Goal: Information Seeking & Learning: Learn about a topic

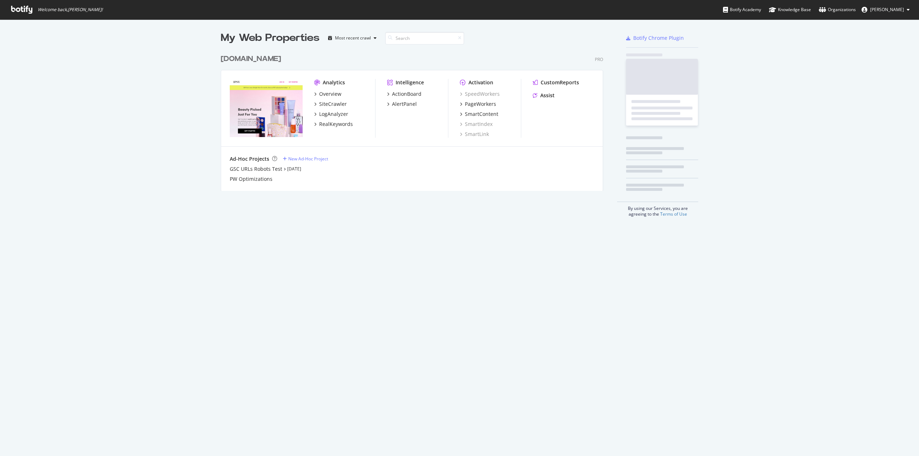
scroll to position [451, 908]
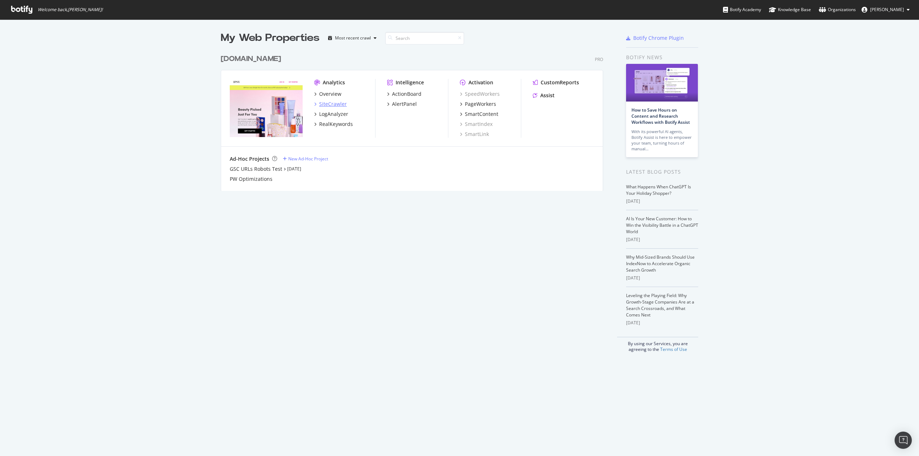
click at [325, 102] on div "SiteCrawler" at bounding box center [333, 103] width 28 height 7
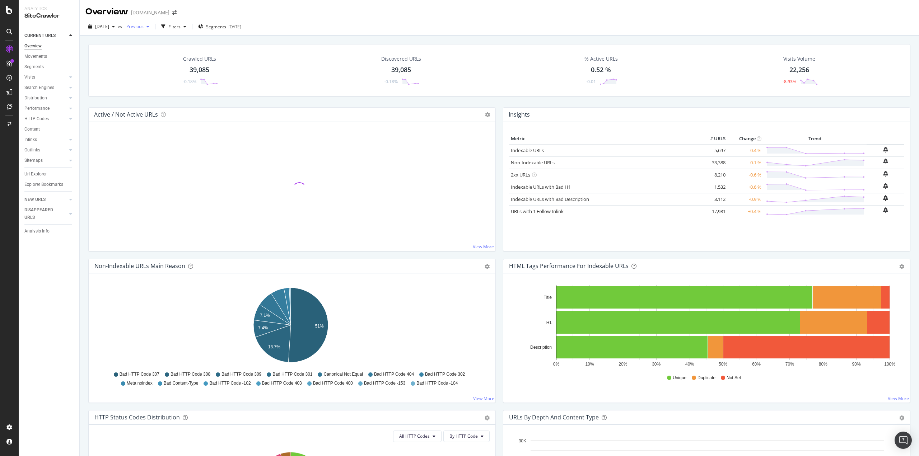
click at [144, 25] on span "Previous" at bounding box center [133, 26] width 20 height 6
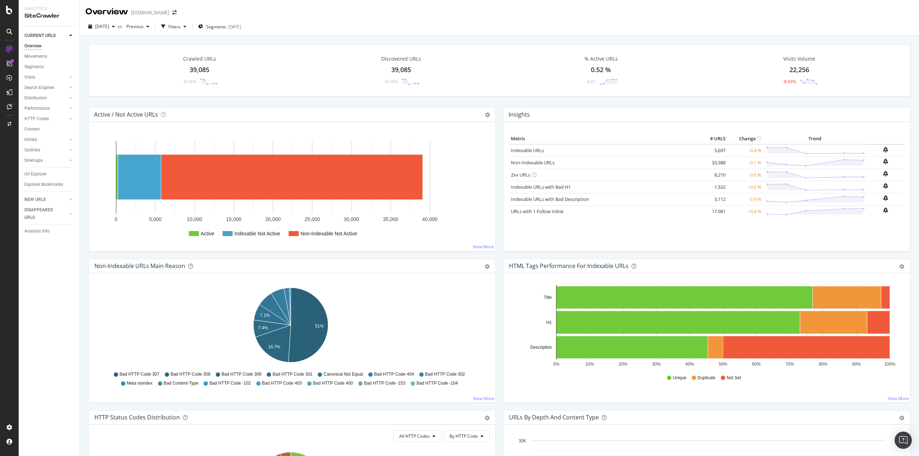
click at [379, 13] on div "Overview [DOMAIN_NAME]" at bounding box center [499, 9] width 839 height 18
click at [44, 210] on div "DISAPPEARED URLS" at bounding box center [42, 213] width 36 height 15
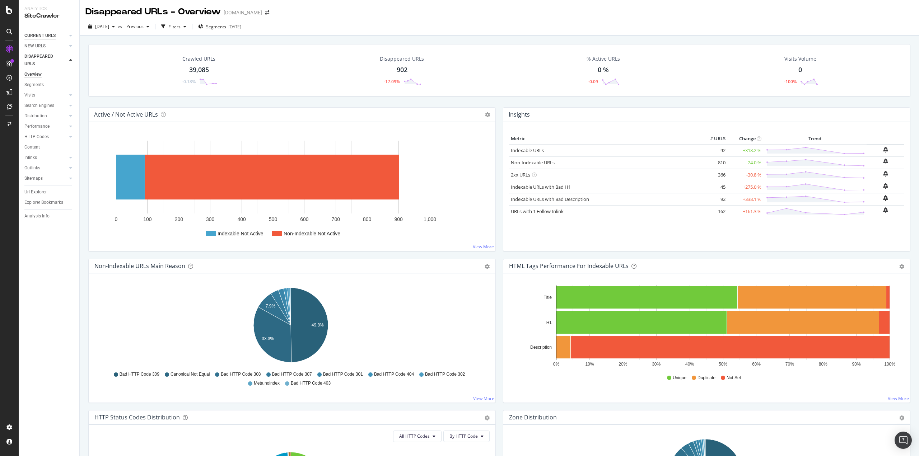
click at [52, 37] on div "CURRENT URLS" at bounding box center [39, 36] width 31 height 8
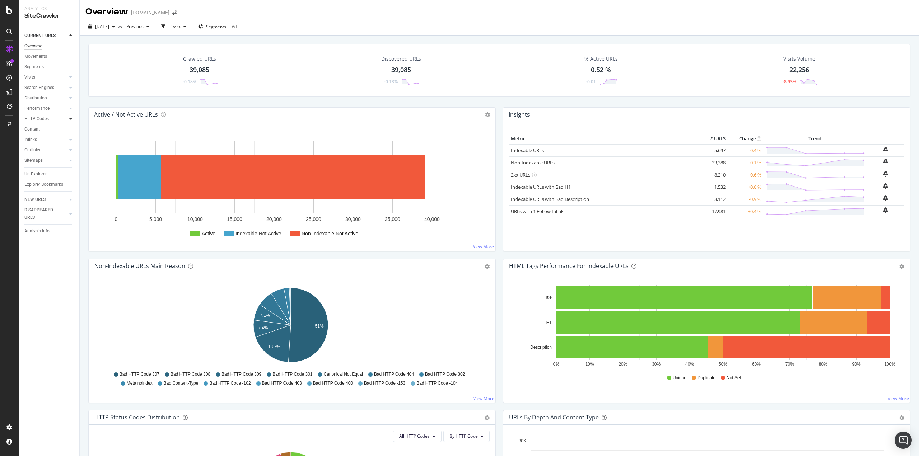
click at [71, 119] on icon at bounding box center [70, 119] width 3 height 4
click at [41, 151] on div "Insights" at bounding box center [35, 150] width 15 height 8
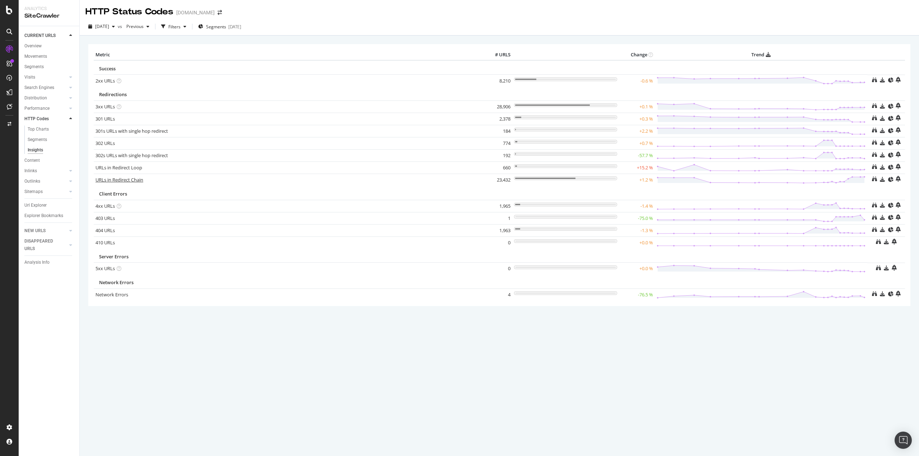
click at [118, 182] on link "URLs in Redirect Chain" at bounding box center [119, 180] width 48 height 6
click at [109, 231] on link "404 URLs" at bounding box center [104, 230] width 19 height 6
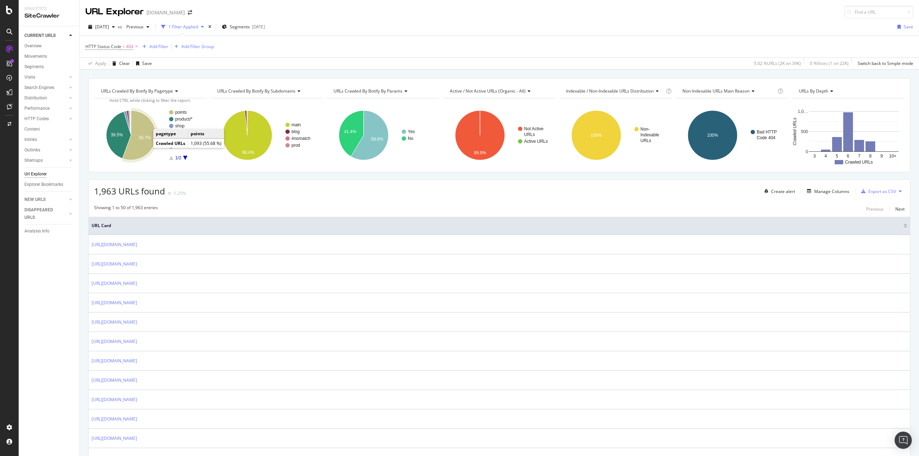
click at [143, 145] on icon "A chart." at bounding box center [138, 136] width 33 height 50
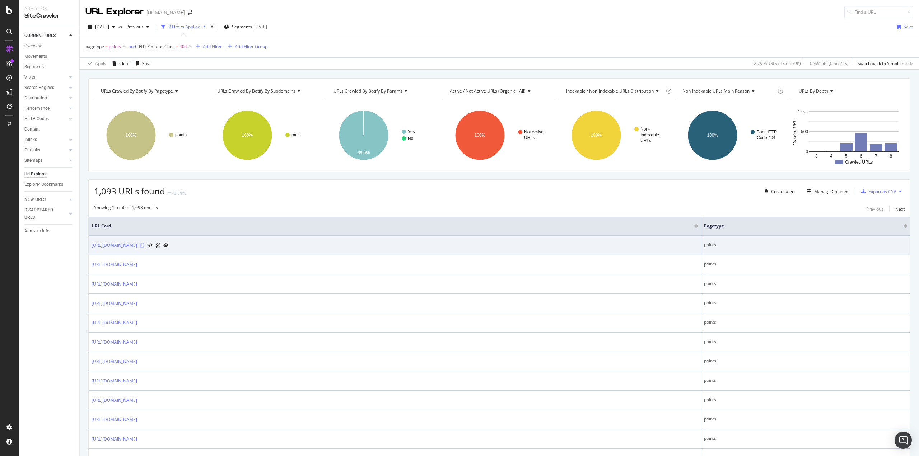
click at [144, 246] on icon at bounding box center [142, 245] width 4 height 4
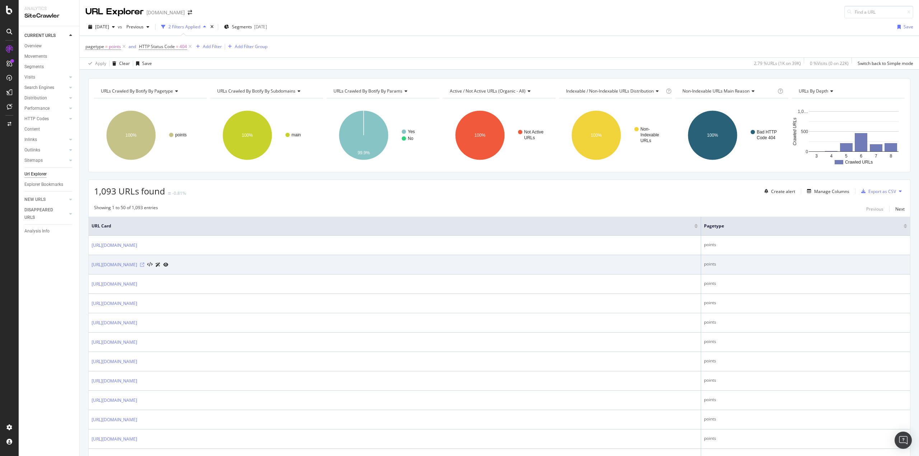
click at [144, 264] on icon at bounding box center [142, 265] width 4 height 4
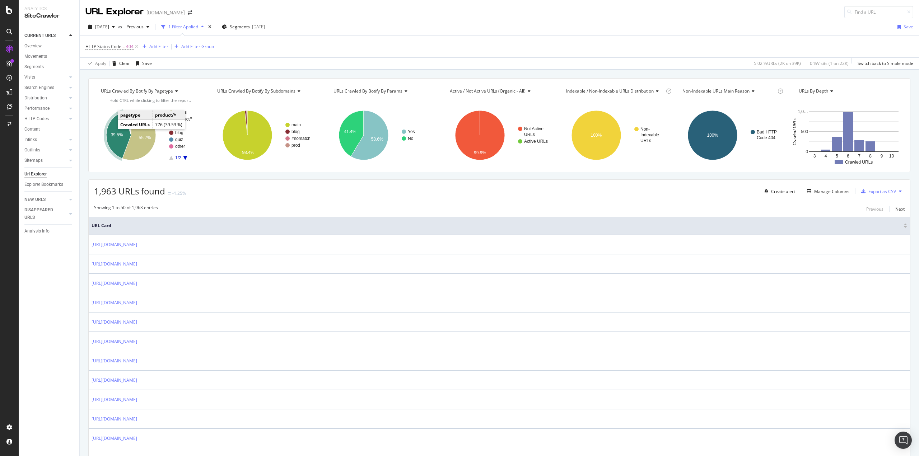
click at [111, 128] on icon "A chart." at bounding box center [118, 135] width 25 height 47
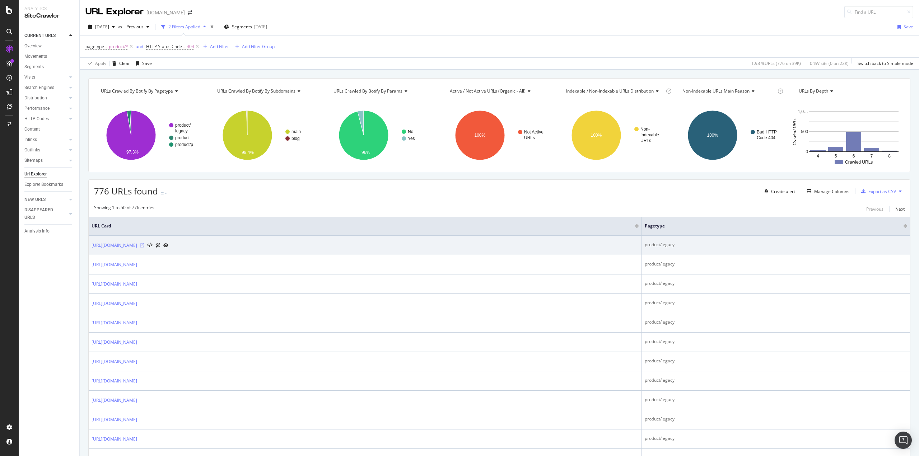
click at [144, 245] on icon at bounding box center [142, 245] width 4 height 4
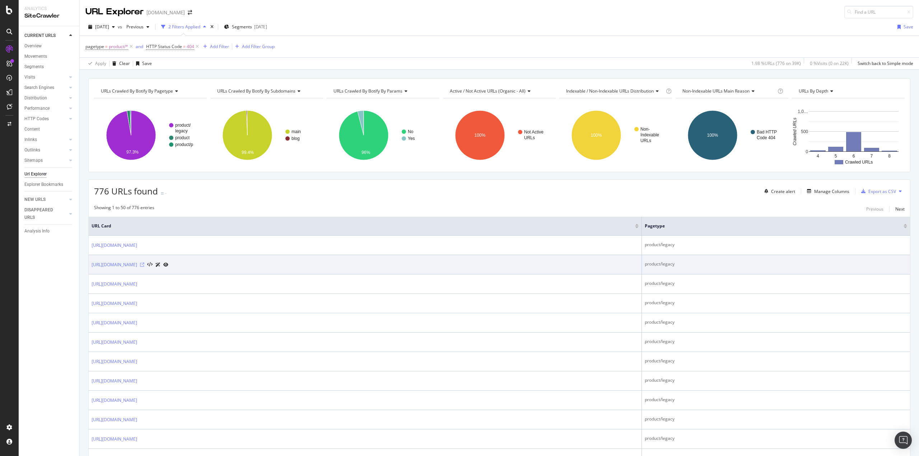
click at [144, 264] on icon at bounding box center [142, 265] width 4 height 4
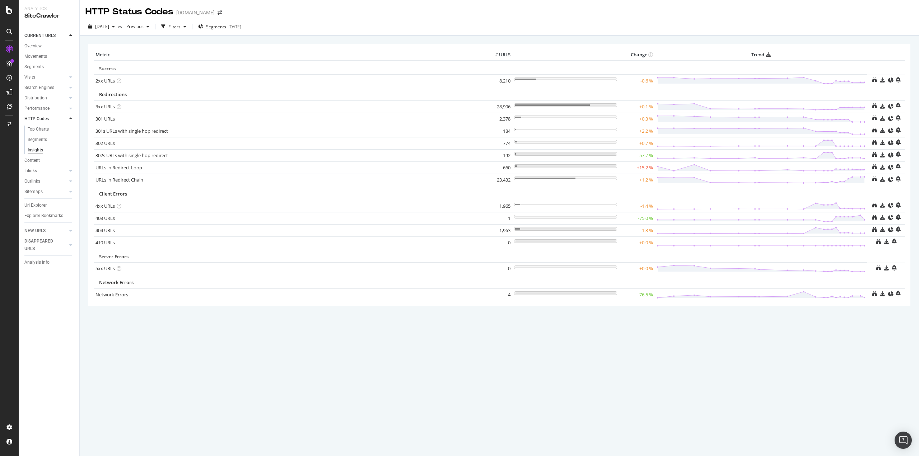
click at [104, 108] on link "3xx URLs" at bounding box center [104, 106] width 19 height 6
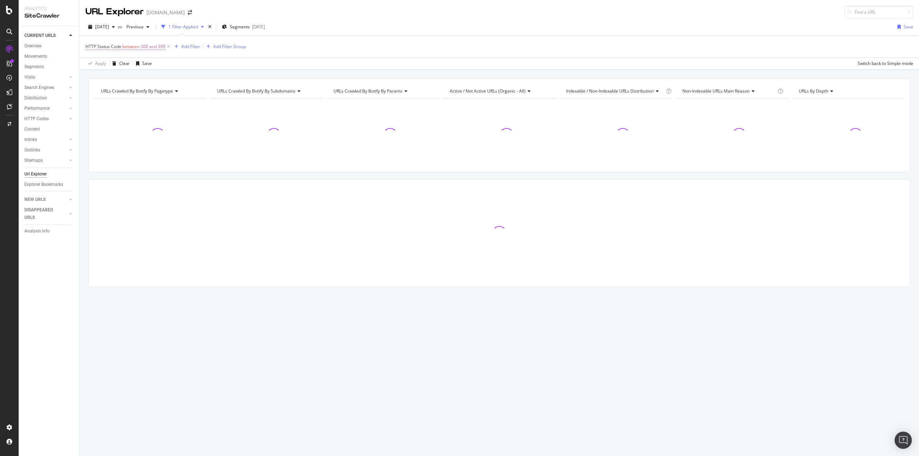
click at [146, 44] on span "300 and 399" at bounding box center [153, 47] width 25 height 10
click at [108, 77] on span "Between" at bounding box center [101, 75] width 18 height 6
click at [111, 92] on span "Equal to" at bounding box center [103, 90] width 16 height 6
click at [115, 87] on input "number" at bounding box center [131, 87] width 79 height 11
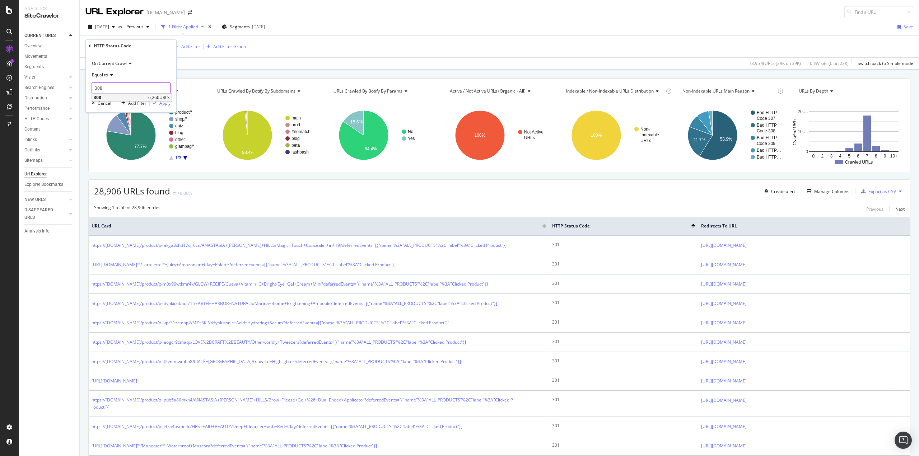
type input "308"
click at [109, 97] on span "308" at bounding box center [120, 97] width 53 height 6
click at [168, 103] on div "Apply" at bounding box center [164, 103] width 11 height 6
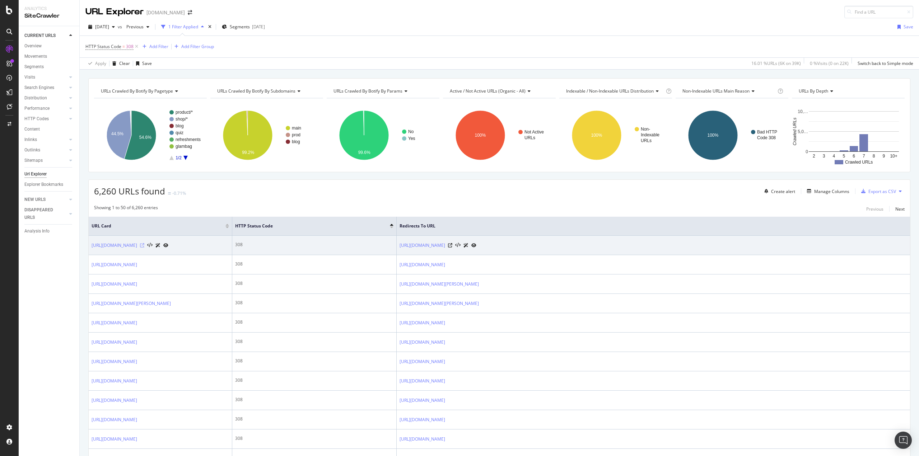
click at [144, 247] on icon at bounding box center [142, 245] width 4 height 4
drag, startPoint x: 178, startPoint y: 247, endPoint x: 92, endPoint y: 248, distance: 86.1
click at [92, 248] on div "[URL][DOMAIN_NAME]" at bounding box center [130, 245] width 77 height 8
copy link "[URL][DOMAIN_NAME]"
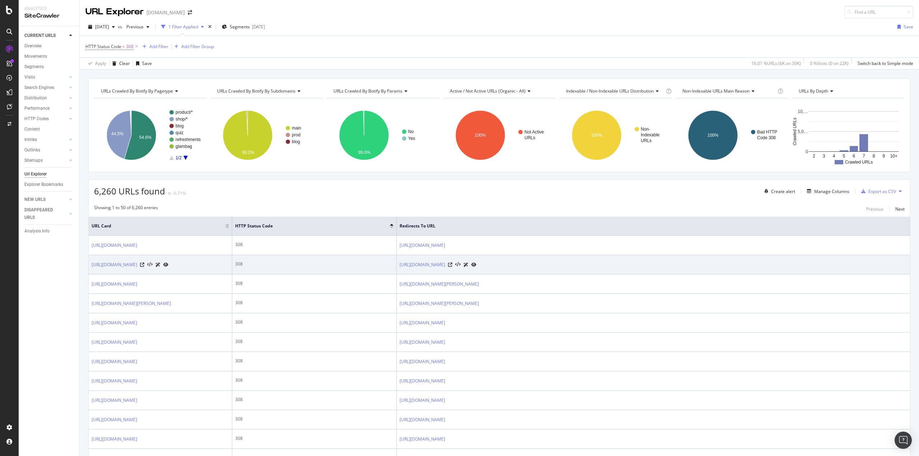
drag, startPoint x: 170, startPoint y: 265, endPoint x: 91, endPoint y: 266, distance: 78.9
click at [91, 266] on td "[URL][DOMAIN_NAME]" at bounding box center [161, 264] width 144 height 19
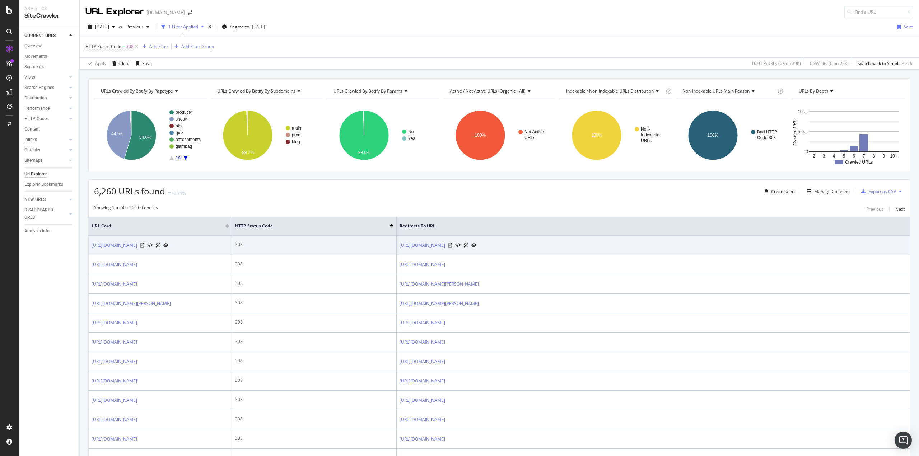
copy link "[URL][DOMAIN_NAME]"
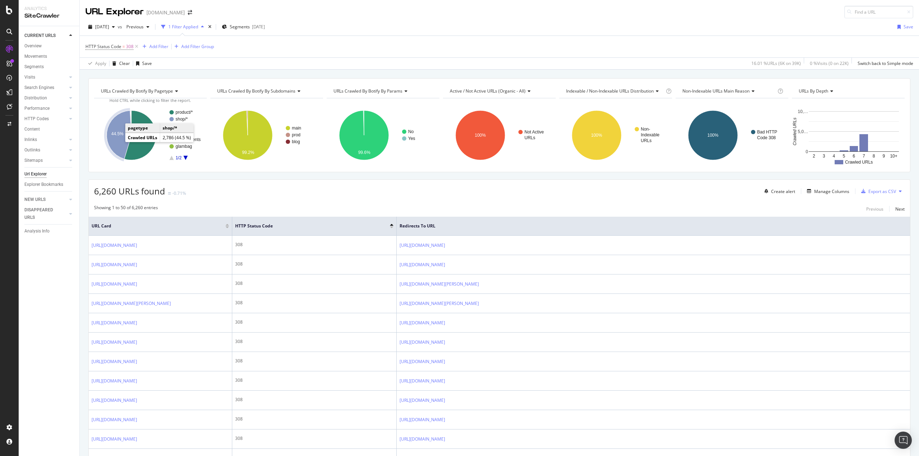
click at [110, 139] on icon "A chart." at bounding box center [119, 135] width 25 height 48
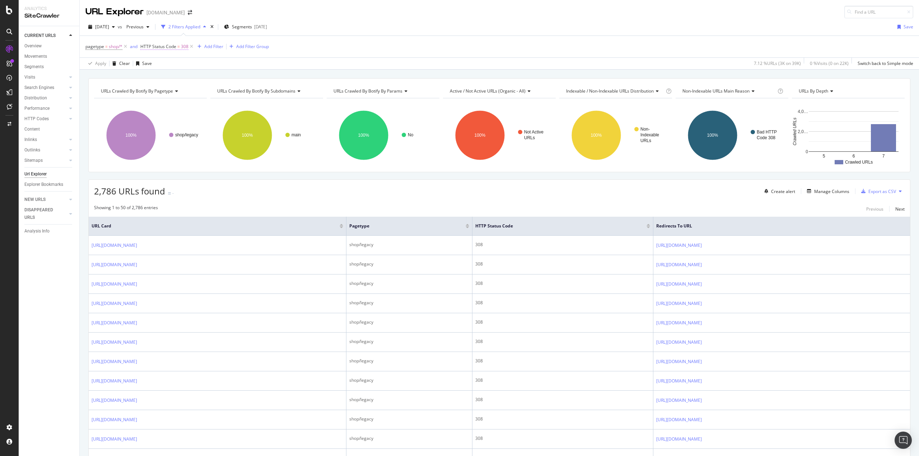
click at [181, 47] on span "308" at bounding box center [185, 47] width 8 height 10
click at [166, 87] on input "308" at bounding box center [186, 87] width 79 height 11
type input "307"
click at [161, 99] on span "307" at bounding box center [174, 97] width 50 height 6
click at [225, 105] on div "Apply" at bounding box center [220, 103] width 11 height 6
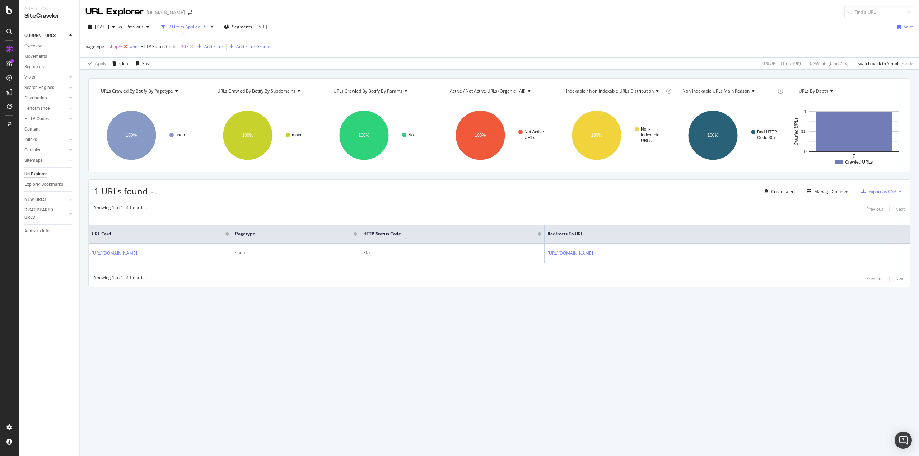
click at [125, 47] on icon at bounding box center [125, 46] width 6 height 7
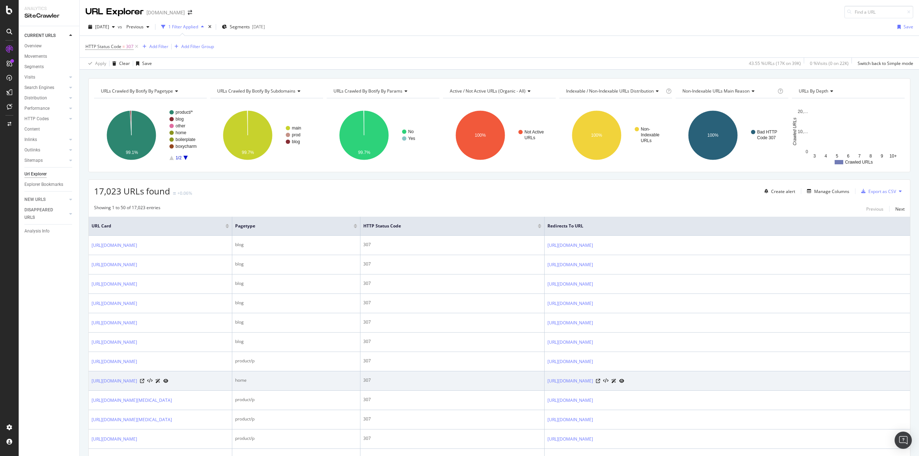
scroll to position [251, 0]
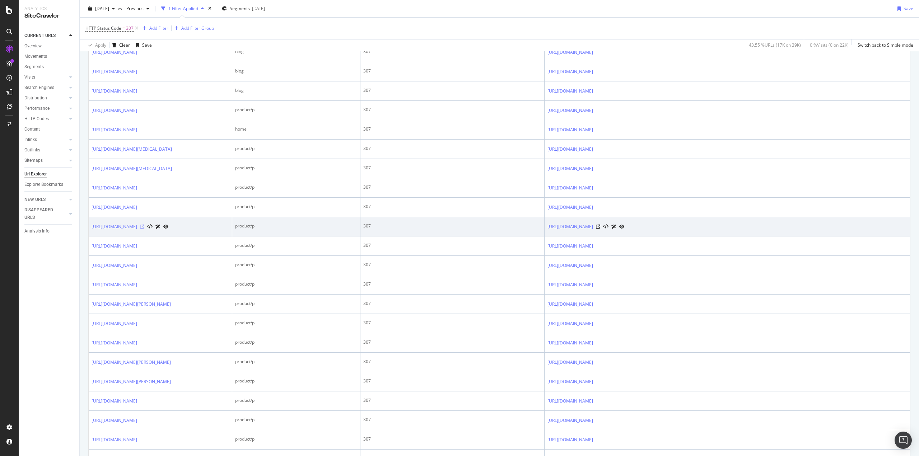
click at [144, 229] on icon at bounding box center [142, 227] width 4 height 4
click at [137, 230] on link "[URL][DOMAIN_NAME]" at bounding box center [115, 226] width 46 height 7
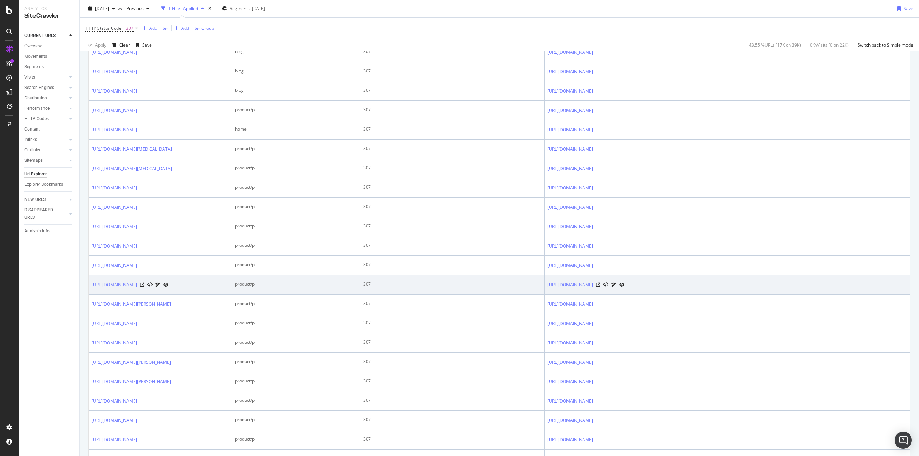
click at [137, 288] on link "[URL][DOMAIN_NAME]" at bounding box center [115, 284] width 46 height 7
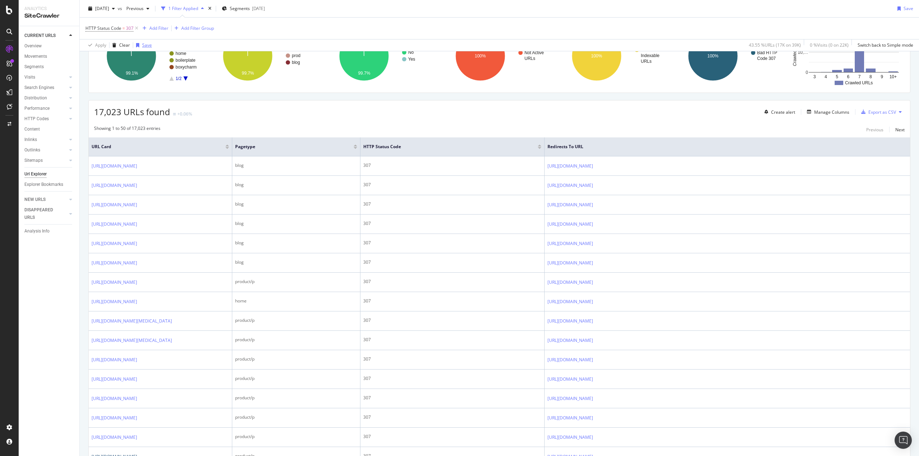
scroll to position [36, 0]
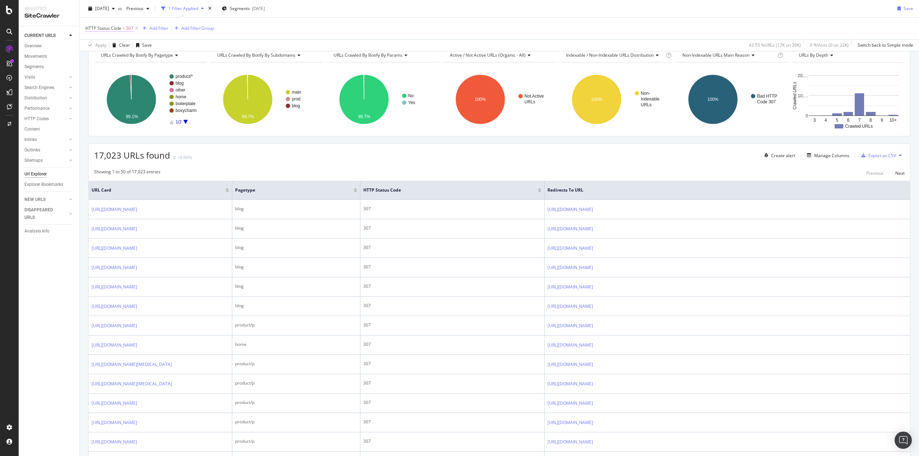
click at [119, 29] on span "HTTP Status Code" at bounding box center [103, 28] width 36 height 6
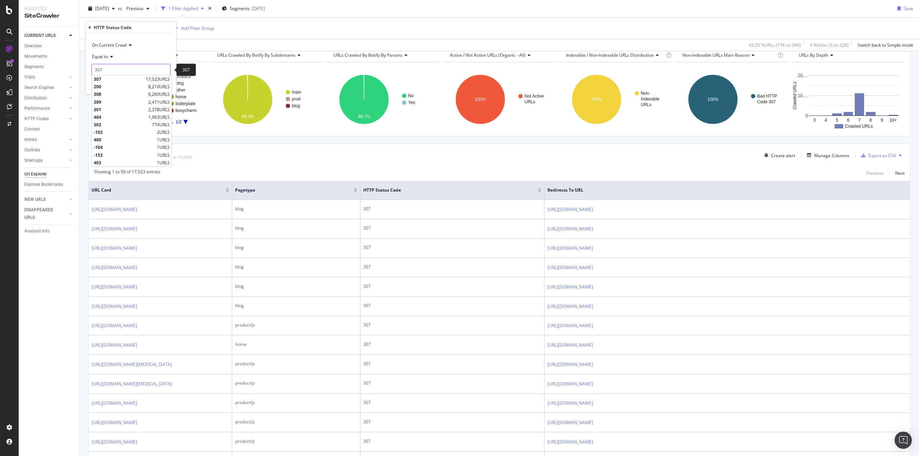
click at [109, 69] on input "307" at bounding box center [131, 69] width 79 height 11
type input "302"
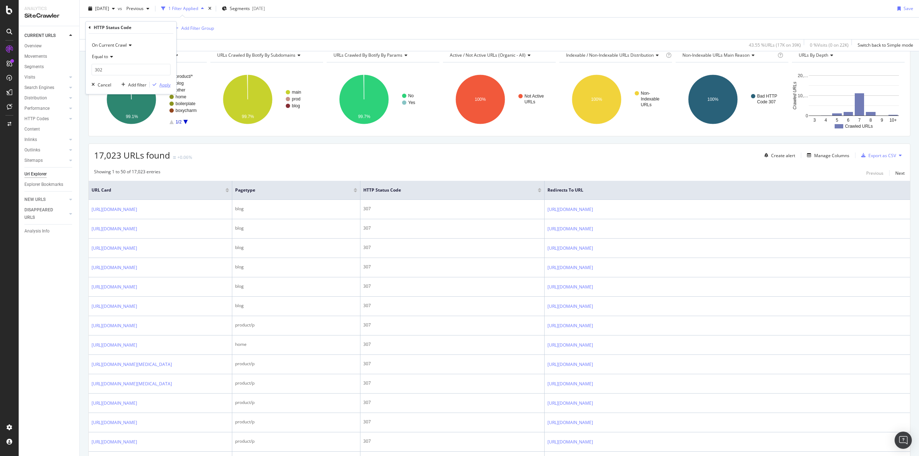
click at [160, 86] on div "Apply" at bounding box center [164, 85] width 11 height 6
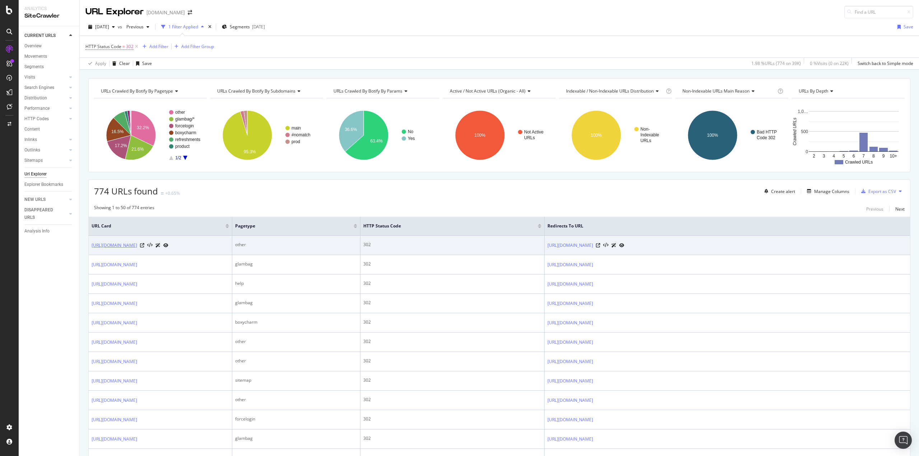
drag, startPoint x: 153, startPoint y: 245, endPoint x: 92, endPoint y: 247, distance: 61.0
click at [92, 247] on div "[URL][DOMAIN_NAME]" at bounding box center [130, 245] width 77 height 8
copy link "[URL][DOMAIN_NAME]"
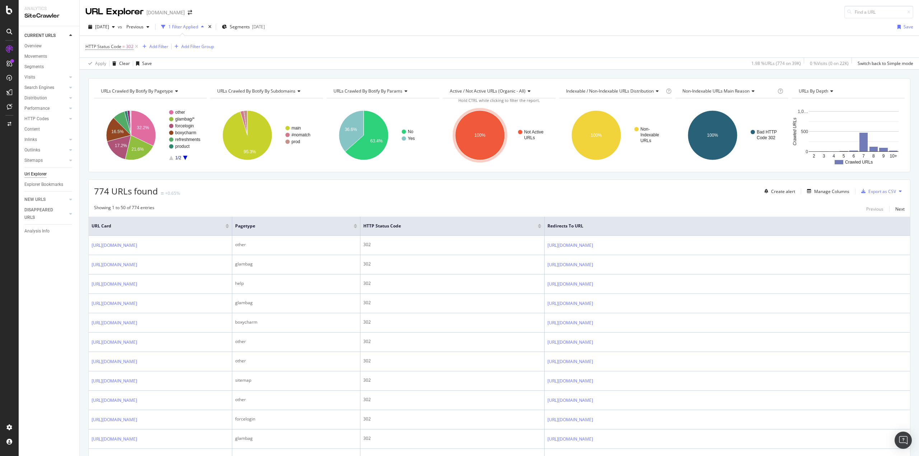
copy link "[URL][DOMAIN_NAME]"
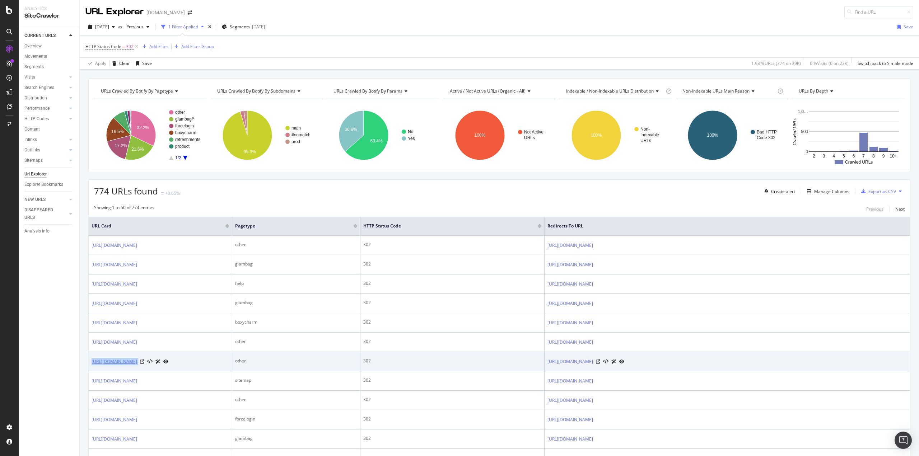
drag, startPoint x: 152, startPoint y: 362, endPoint x: 92, endPoint y: 364, distance: 60.0
click at [92, 364] on div "[URL][DOMAIN_NAME]" at bounding box center [130, 362] width 77 height 8
copy div "[URL][DOMAIN_NAME]"
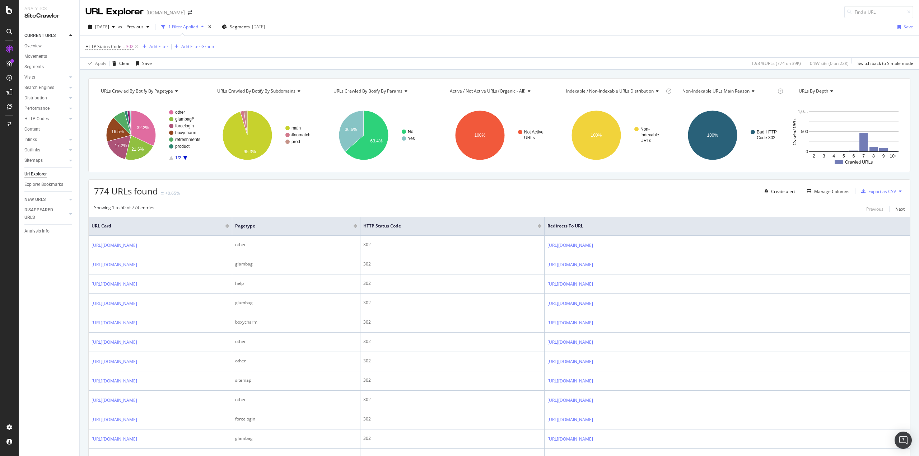
click at [28, 356] on div "CURRENT URLS Overview Movements Segments Visits Analysis Orphan URLs Search Eng…" at bounding box center [49, 241] width 61 height 430
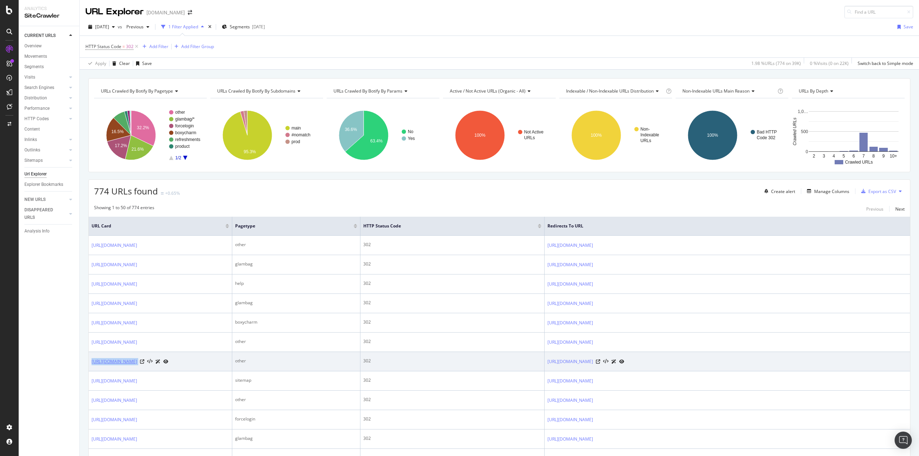
drag, startPoint x: 152, startPoint y: 360, endPoint x: 92, endPoint y: 362, distance: 59.6
click at [92, 362] on div "[URL][DOMAIN_NAME]" at bounding box center [130, 362] width 77 height 8
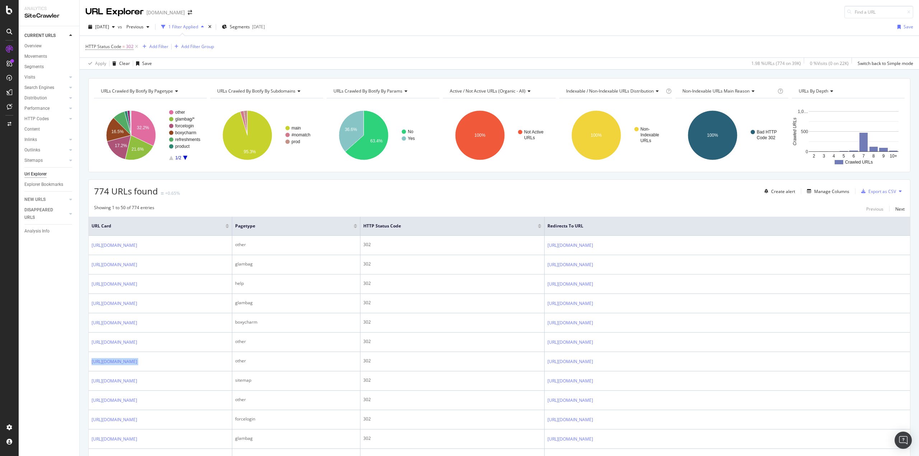
copy div "[URL][DOMAIN_NAME]"
click at [53, 353] on div "CURRENT URLS Overview Movements Segments Visits Analysis Orphan URLs Search Eng…" at bounding box center [49, 241] width 61 height 430
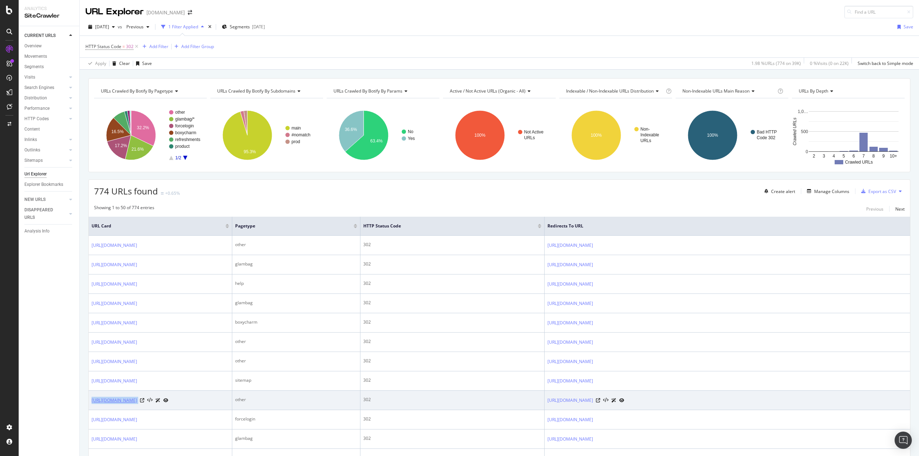
drag, startPoint x: 166, startPoint y: 400, endPoint x: 93, endPoint y: 403, distance: 73.3
click at [93, 403] on div "[URL][DOMAIN_NAME]" at bounding box center [130, 401] width 77 height 8
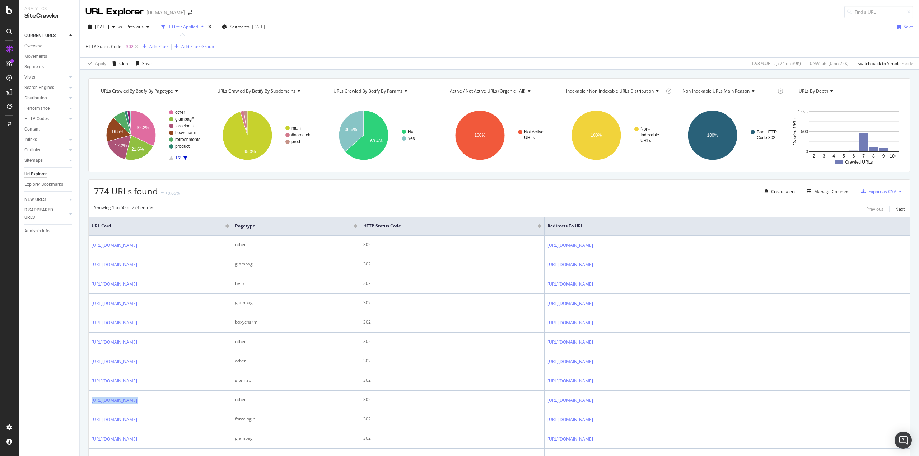
copy div "[URL][DOMAIN_NAME]"
click at [125, 46] on span "HTTP Status Code = 302" at bounding box center [109, 46] width 48 height 6
click at [118, 85] on input "302" at bounding box center [131, 87] width 79 height 11
type input "309"
click at [160, 103] on div "Apply" at bounding box center [164, 103] width 11 height 6
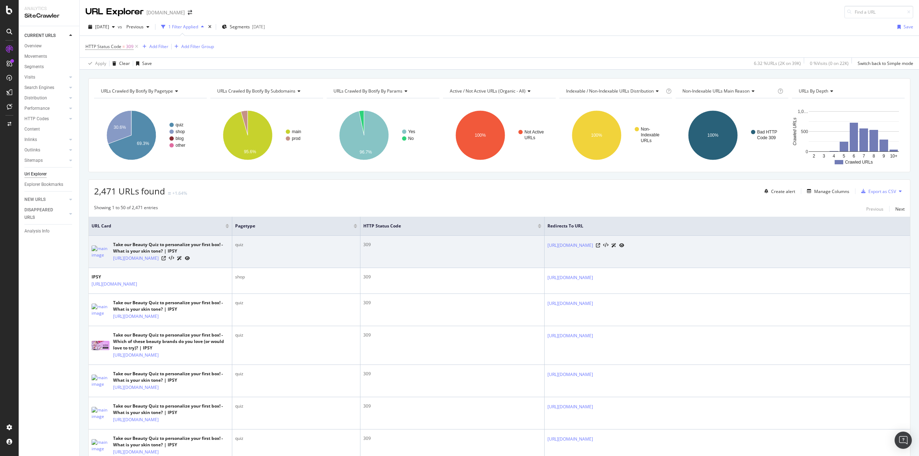
drag, startPoint x: 198, startPoint y: 259, endPoint x: 112, endPoint y: 261, distance: 86.5
click at [112, 261] on div "Take our Beauty Quiz to personalize your first box! - What is your skin tone? |…" at bounding box center [160, 251] width 137 height 20
copy link "[URL][DOMAIN_NAME]"
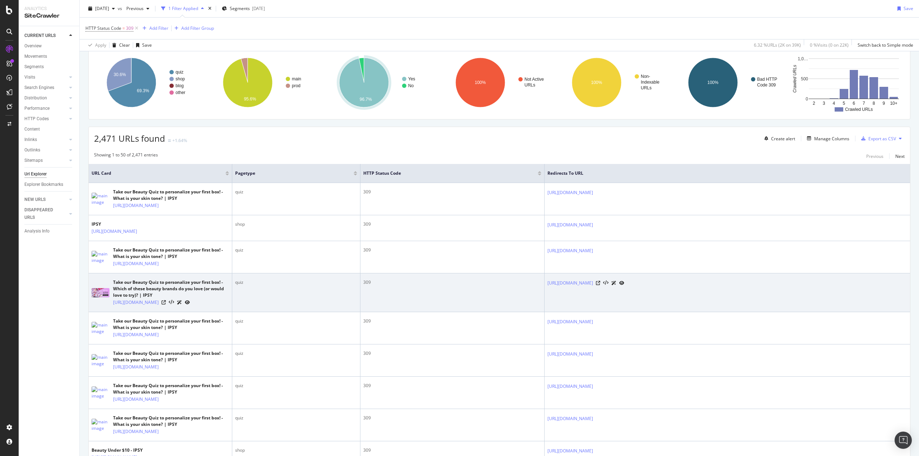
scroll to position [215, 0]
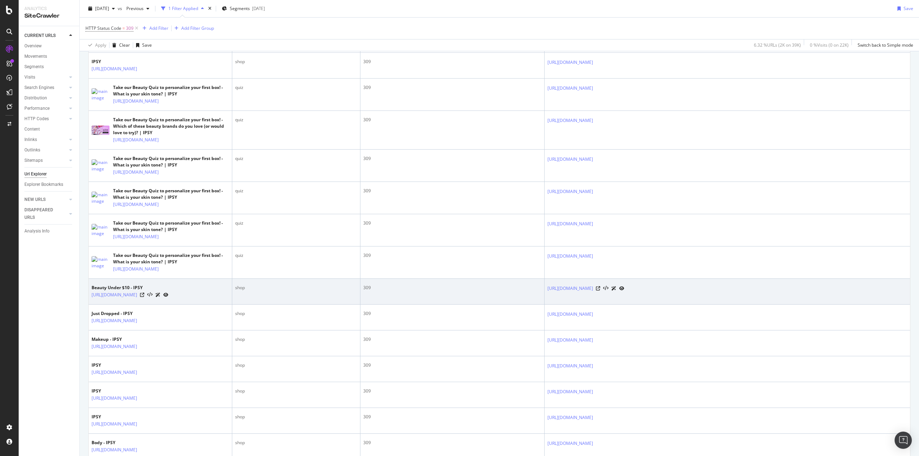
drag, startPoint x: 188, startPoint y: 407, endPoint x: 90, endPoint y: 409, distance: 97.3
click at [90, 305] on td "Beauty Under $10 - IPSY [URL][DOMAIN_NAME]" at bounding box center [161, 292] width 144 height 26
copy link "[URL][DOMAIN_NAME]"
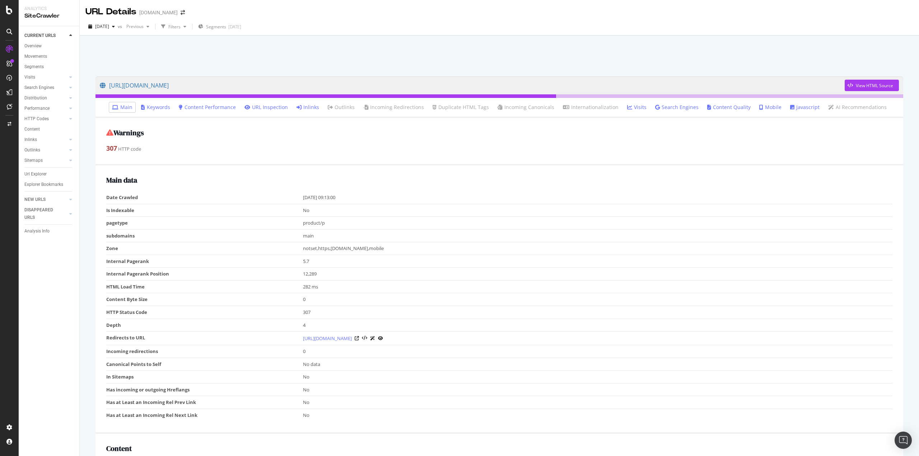
drag, startPoint x: 334, startPoint y: 87, endPoint x: 614, endPoint y: 135, distance: 283.6
click at [614, 135] on h2 "Warnings" at bounding box center [499, 133] width 786 height 8
click at [860, 86] on div "View HTML Source" at bounding box center [873, 86] width 37 height 6
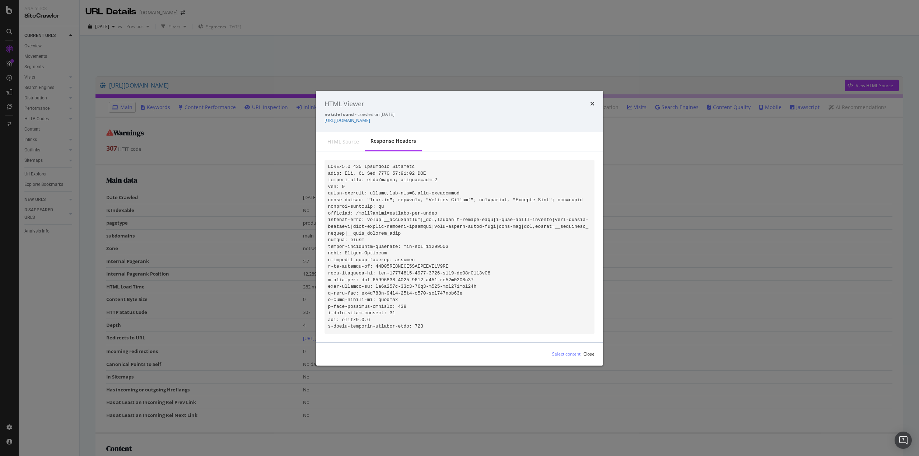
drag, startPoint x: 520, startPoint y: 119, endPoint x: 321, endPoint y: 117, distance: 199.5
click at [321, 117] on div "HTML Viewer no title found - crawled on 2025-08-31 https://www.ipsy.com/p/tresl…" at bounding box center [459, 111] width 287 height 42
copy link "[URL][DOMAIN_NAME]"
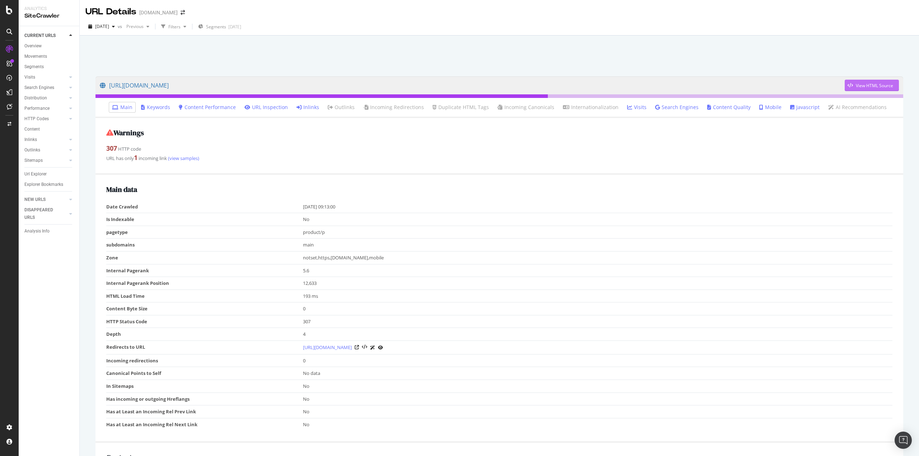
click at [859, 83] on div "View HTML Source" at bounding box center [873, 86] width 37 height 6
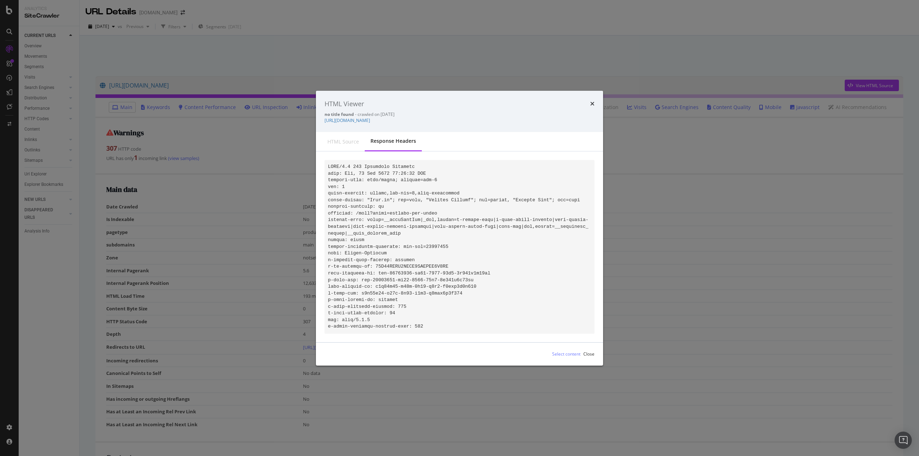
drag, startPoint x: 428, startPoint y: 122, endPoint x: 324, endPoint y: 114, distance: 105.1
click at [324, 114] on div "HTML Viewer no title found - crawled on 2025-08-31 https://www.ipsy.com/p/purli…" at bounding box center [459, 111] width 287 height 42
copy link "[URL][DOMAIN_NAME]"
